Goal: Communication & Community: Answer question/provide support

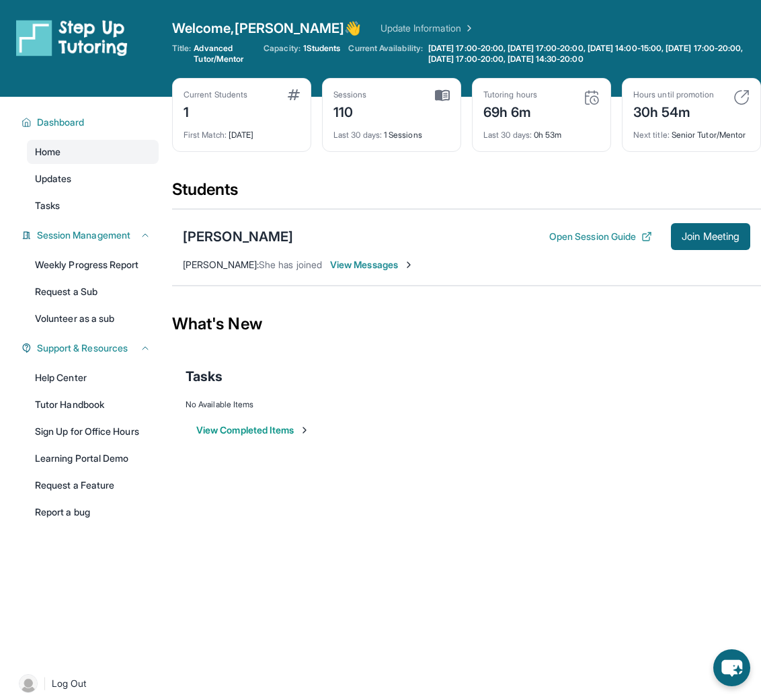
click at [596, 97] on img at bounding box center [592, 97] width 16 height 16
click at [595, 95] on img at bounding box center [592, 97] width 16 height 16
click at [416, 107] on div "Sessions 110" at bounding box center [392, 105] width 116 height 32
click at [455, 98] on div "Sessions 110 Last 30 days : 1 Sessions" at bounding box center [391, 115] width 139 height 74
click at [633, 232] on button "Open Session Guide" at bounding box center [600, 236] width 103 height 13
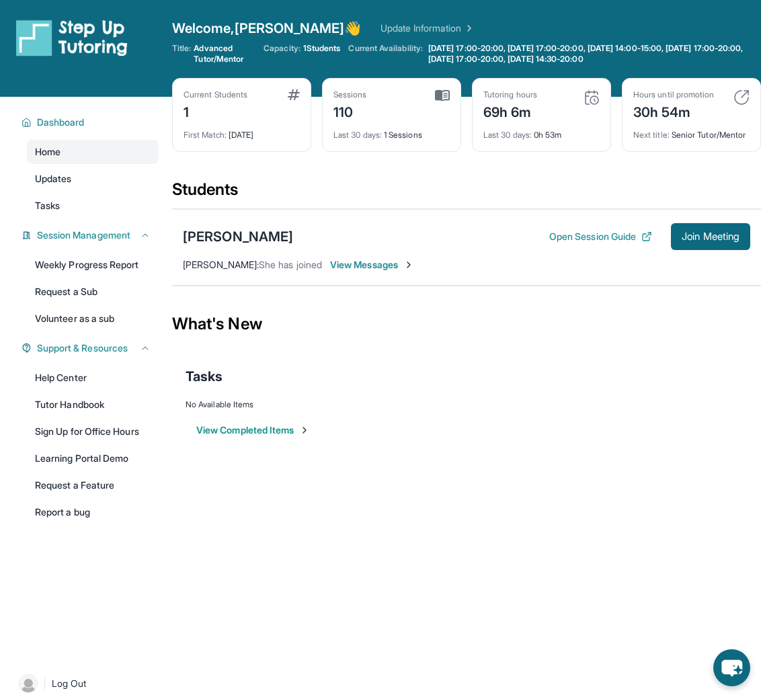
click at [534, 143] on div "Tutoring hours 69h 6m Last 30 days : 0h 53m" at bounding box center [541, 115] width 139 height 74
click at [540, 132] on div "Last 30 days : 0h 53m" at bounding box center [542, 131] width 116 height 19
click at [627, 233] on button "Open Session Guide" at bounding box center [600, 236] width 103 height 13
click at [390, 264] on span "View Messages" at bounding box center [372, 264] width 84 height 13
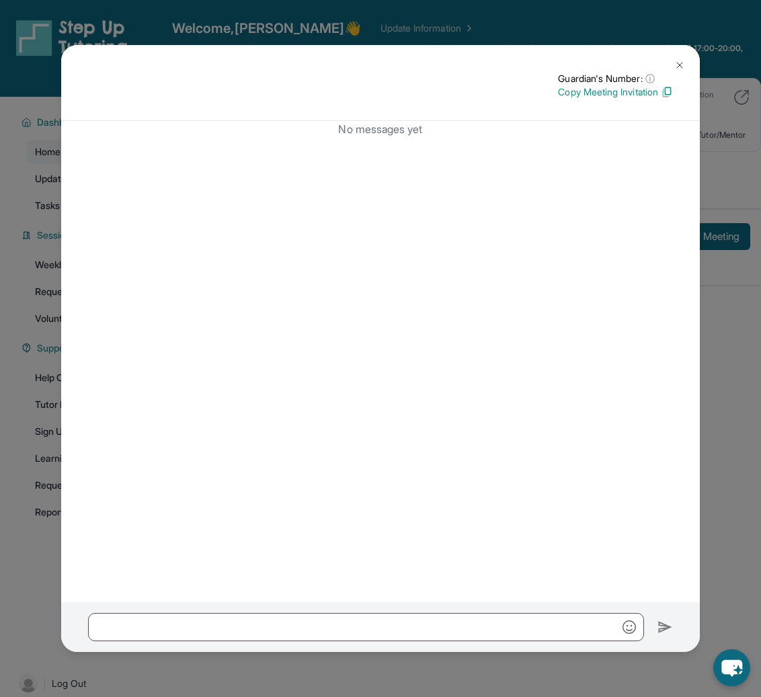
click at [671, 69] on button at bounding box center [679, 65] width 27 height 27
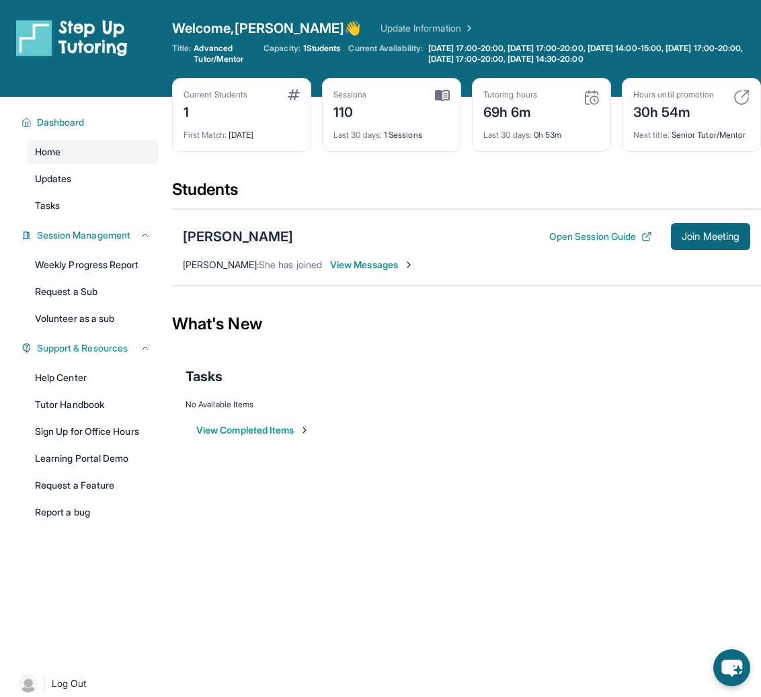
click at [220, 228] on div "[PERSON_NAME]" at bounding box center [238, 236] width 110 height 19
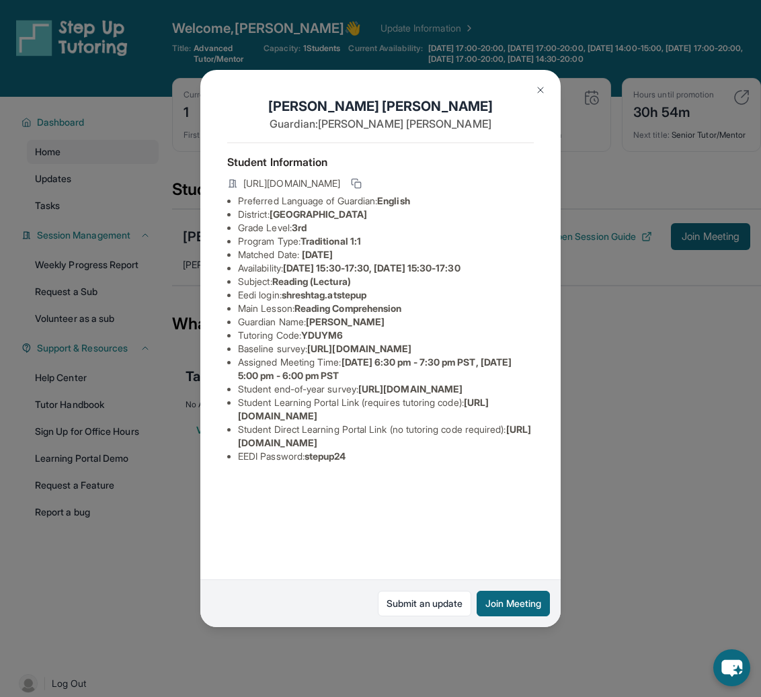
scroll to position [17, 0]
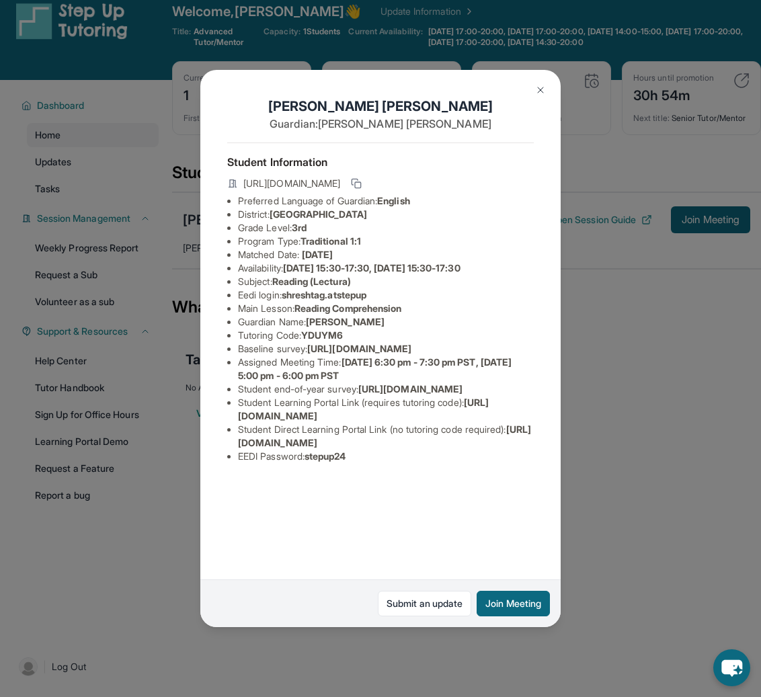
drag, startPoint x: 424, startPoint y: 192, endPoint x: 272, endPoint y: 194, distance: 152.0
click at [272, 208] on li "District: Berryessa Union School District" at bounding box center [386, 214] width 296 height 13
copy li "Berryessa Union School District"
click at [367, 208] on span "Berryessa Union School District" at bounding box center [319, 213] width 98 height 11
drag, startPoint x: 427, startPoint y: 196, endPoint x: 275, endPoint y: 192, distance: 152.0
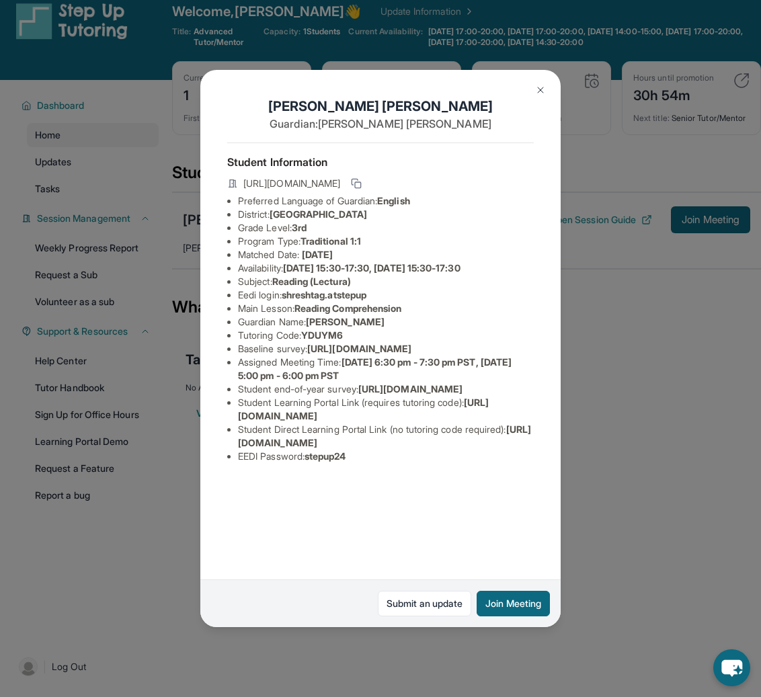
click at [275, 208] on li "District: Berryessa Union School District" at bounding box center [386, 214] width 296 height 13
copy span "Berryessa Union School District"
drag, startPoint x: 380, startPoint y: 273, endPoint x: 293, endPoint y: 272, distance: 86.8
click at [293, 289] on li "Eedi login : shreshtag.atstepup" at bounding box center [386, 295] width 296 height 13
copy span "hreshtag.atstepup"
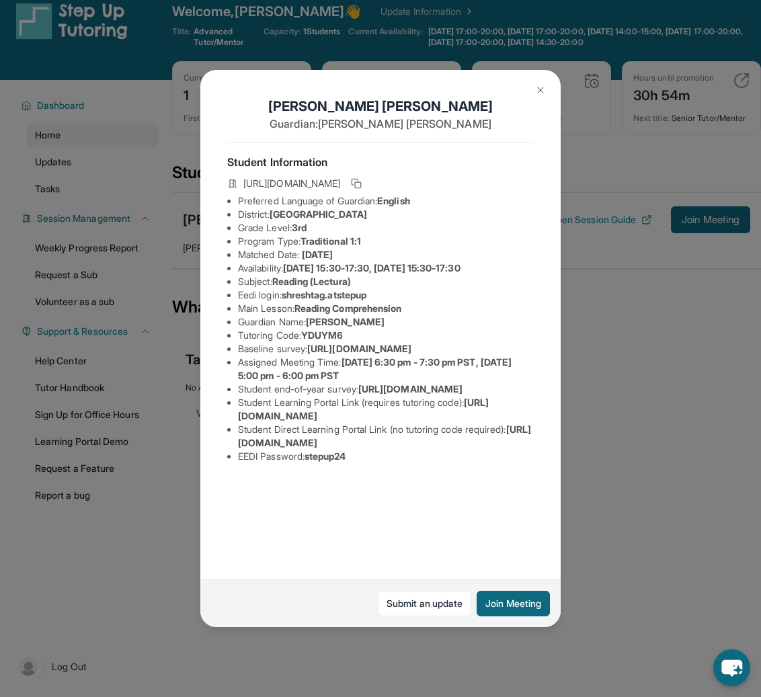
click at [722, 147] on div "Shreshta Girish Guardian: Girish Bharath Student Information https://student-po…" at bounding box center [380, 348] width 761 height 697
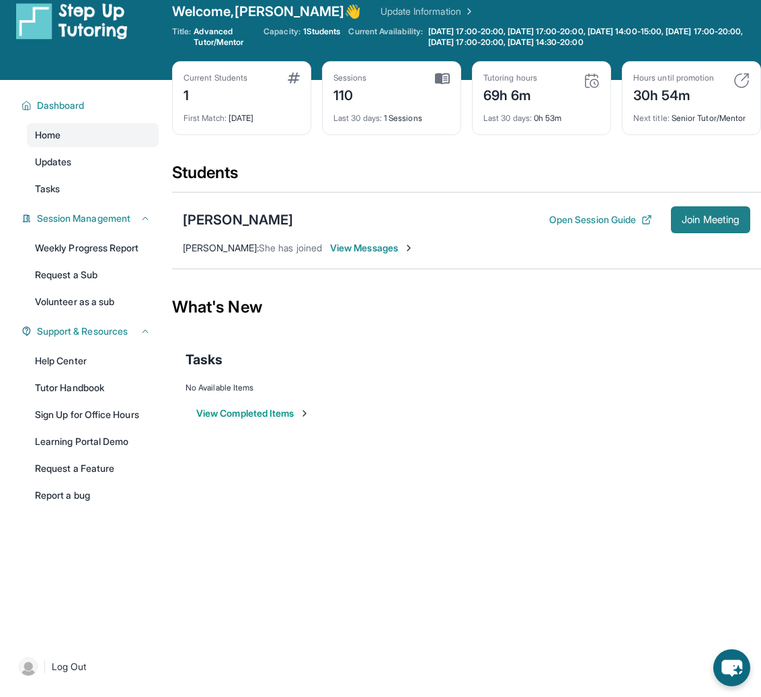
click at [706, 219] on span "Join Meeting" at bounding box center [711, 220] width 58 height 8
click at [708, 217] on span "Join Meeting" at bounding box center [711, 220] width 58 height 8
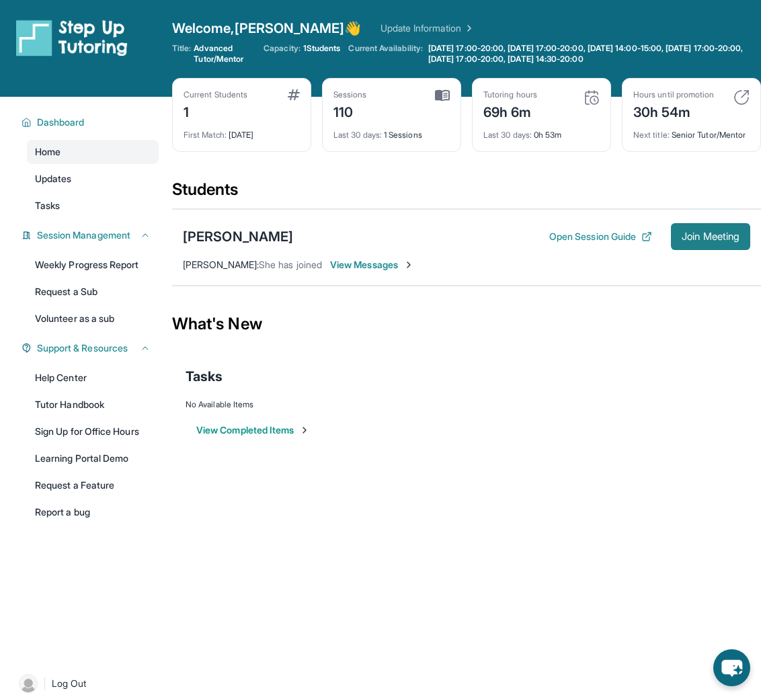
click at [720, 235] on span "Join Meeting" at bounding box center [711, 237] width 58 height 8
click at [735, 95] on img at bounding box center [742, 97] width 16 height 16
click at [492, 89] on div "Tutoring hours" at bounding box center [512, 94] width 57 height 11
click at [543, 139] on div "Last 30 days : 1h 41m" at bounding box center [542, 131] width 116 height 19
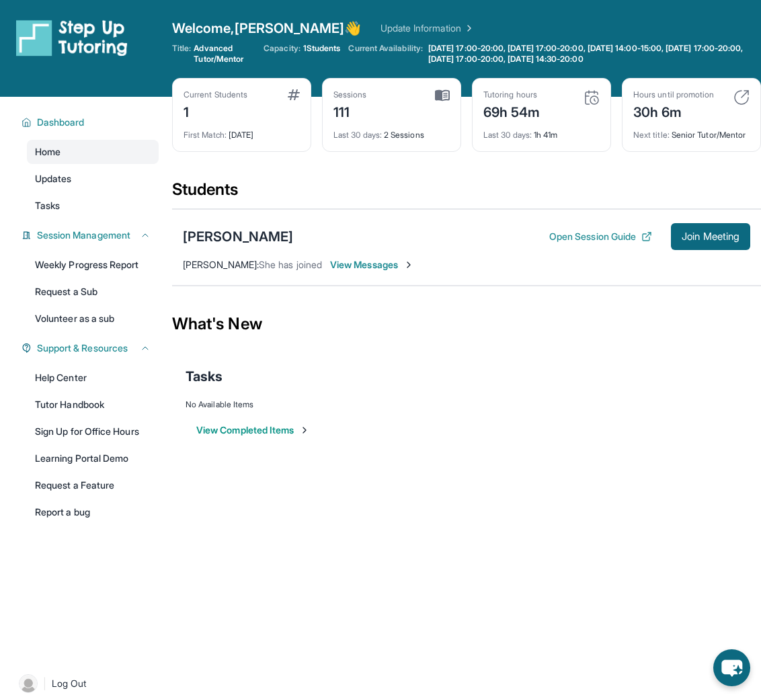
click at [603, 98] on div "Tutoring hours 69h 54m Last 30 days : 1h 41m" at bounding box center [541, 115] width 139 height 74
click at [677, 139] on div "Next title : Senior Tutor/Mentor" at bounding box center [692, 131] width 116 height 19
click at [703, 150] on div "Hours until promotion 30h 6m Next title : Senior Tutor/Mentor" at bounding box center [691, 115] width 139 height 74
click at [686, 258] on div "Shreshta Girish Open Session Guide Join Meeting Girish Bharath : She has joined…" at bounding box center [466, 247] width 589 height 77
click at [662, 112] on div "30h 6m" at bounding box center [674, 111] width 81 height 22
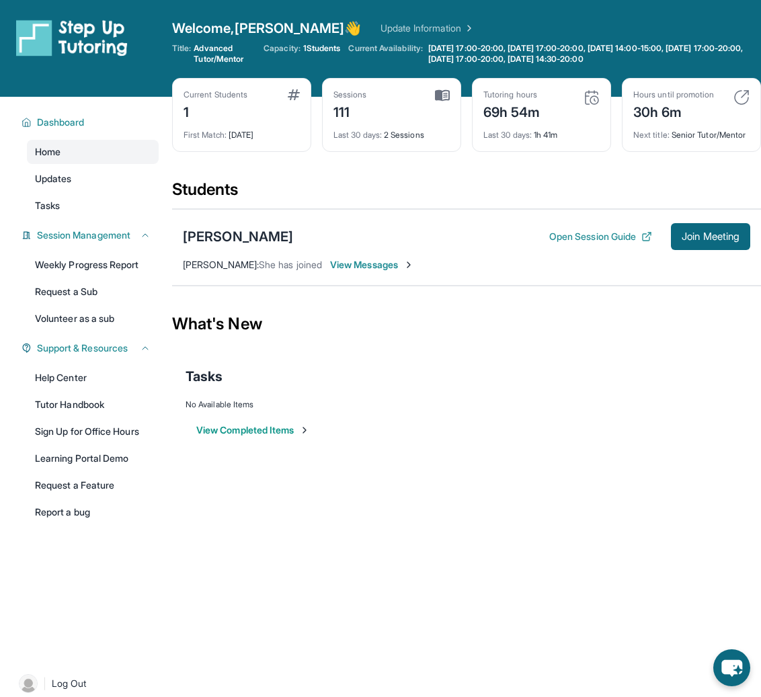
click at [745, 98] on img at bounding box center [742, 97] width 16 height 16
click at [683, 110] on div "30h 6m" at bounding box center [674, 111] width 81 height 22
click at [512, 100] on div "Tutoring hours" at bounding box center [512, 94] width 57 height 11
click at [94, 453] on link "Learning Portal Demo" at bounding box center [93, 459] width 132 height 24
